Goal: Task Accomplishment & Management: Complete application form

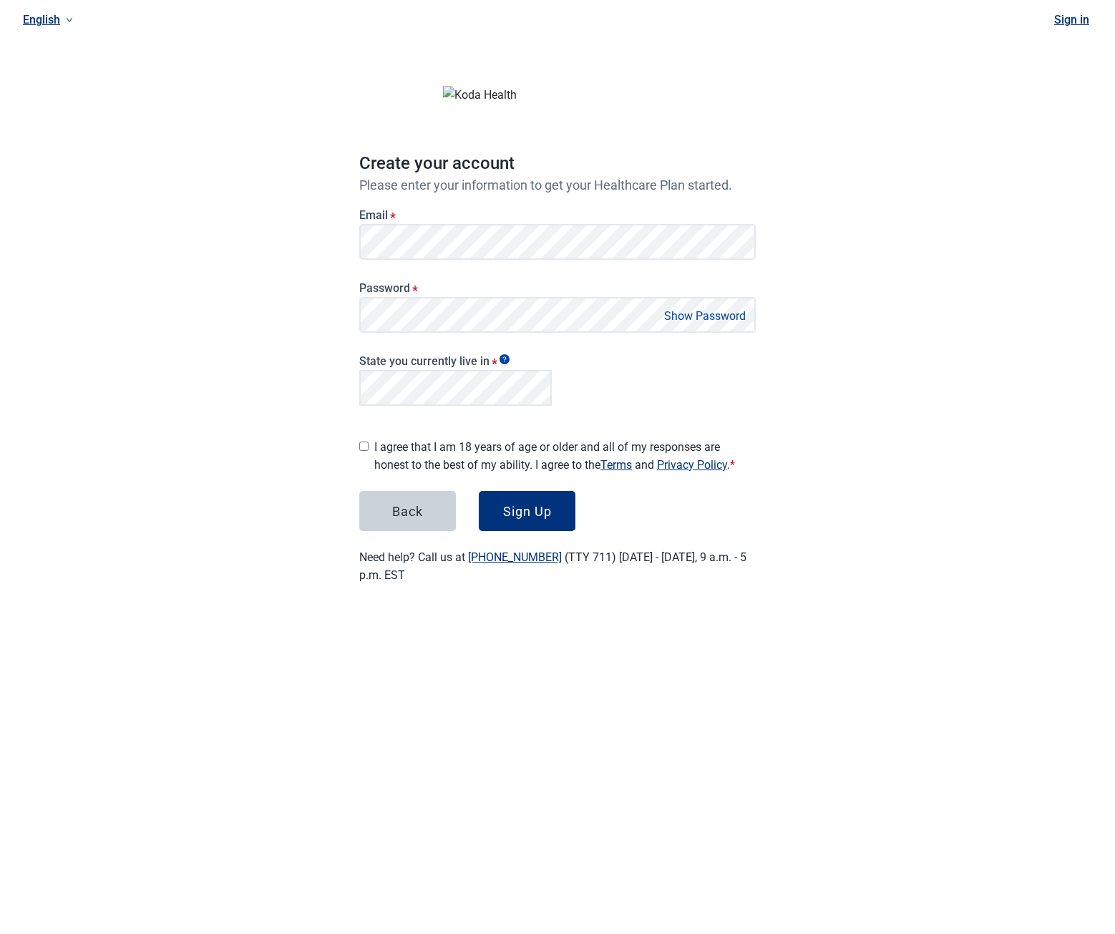
click at [419, 445] on label "I agree that I am 18 years of age or older and all of my responses are honest t…" at bounding box center [564, 456] width 381 height 36
click at [496, 506] on button "Sign Up" at bounding box center [527, 511] width 97 height 40
